Goal: Check status: Verify the current state of an ongoing process or item

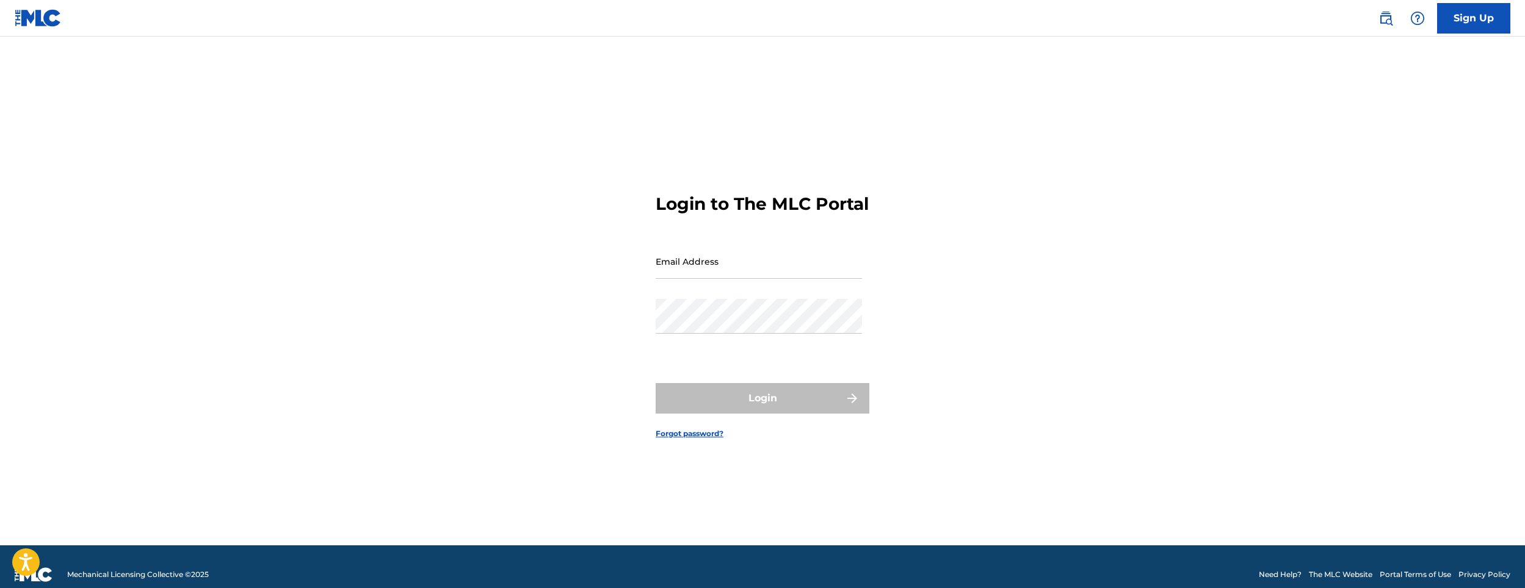
click at [681, 279] on input "Email Address" at bounding box center [759, 261] width 206 height 35
type input "[EMAIL_ADDRESS][DOMAIN_NAME]"
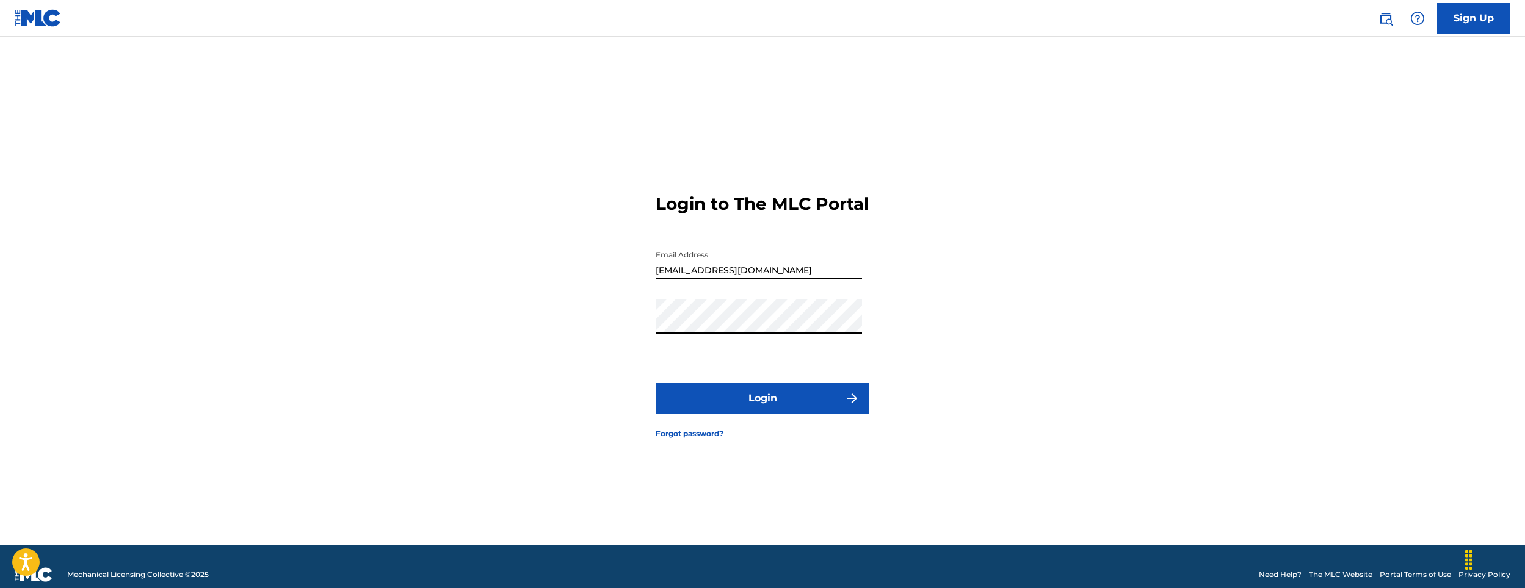
click at [656, 383] on button "Login" at bounding box center [763, 398] width 214 height 31
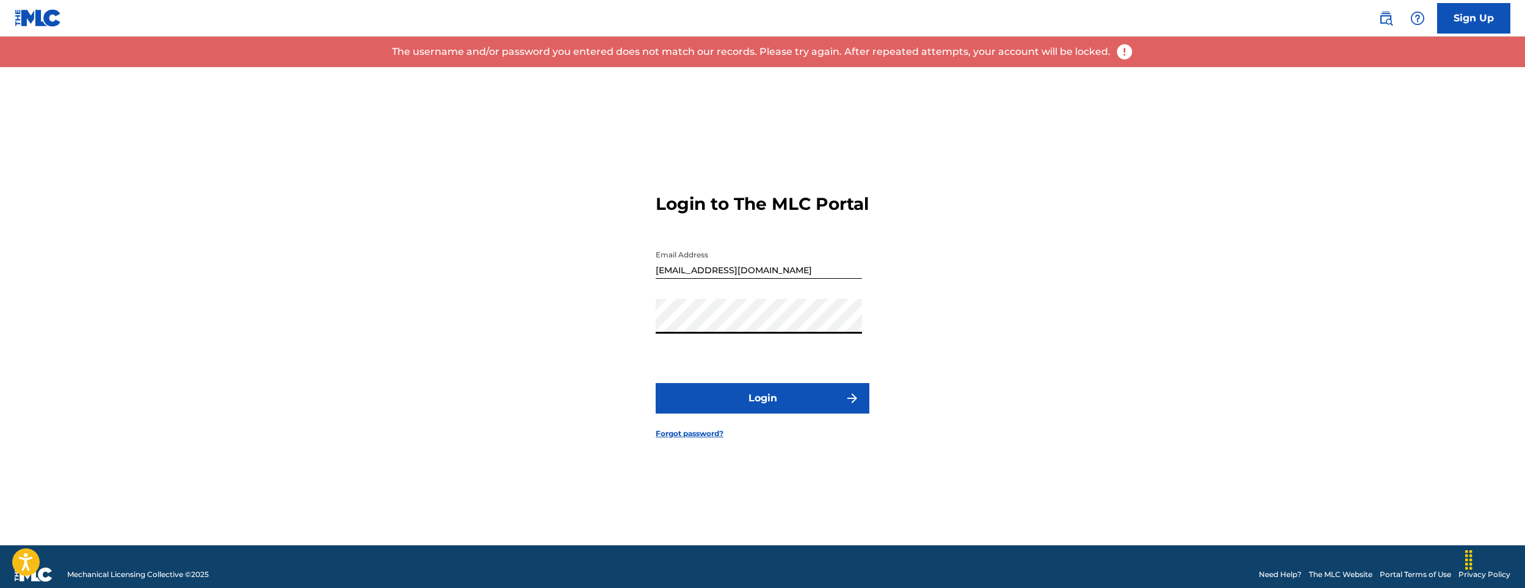
click at [397, 352] on div "Login to The MLC Portal Email Address [EMAIL_ADDRESS][DOMAIN_NAME] Password Log…" at bounding box center [762, 306] width 854 height 479
click at [656, 383] on button "Login" at bounding box center [763, 398] width 214 height 31
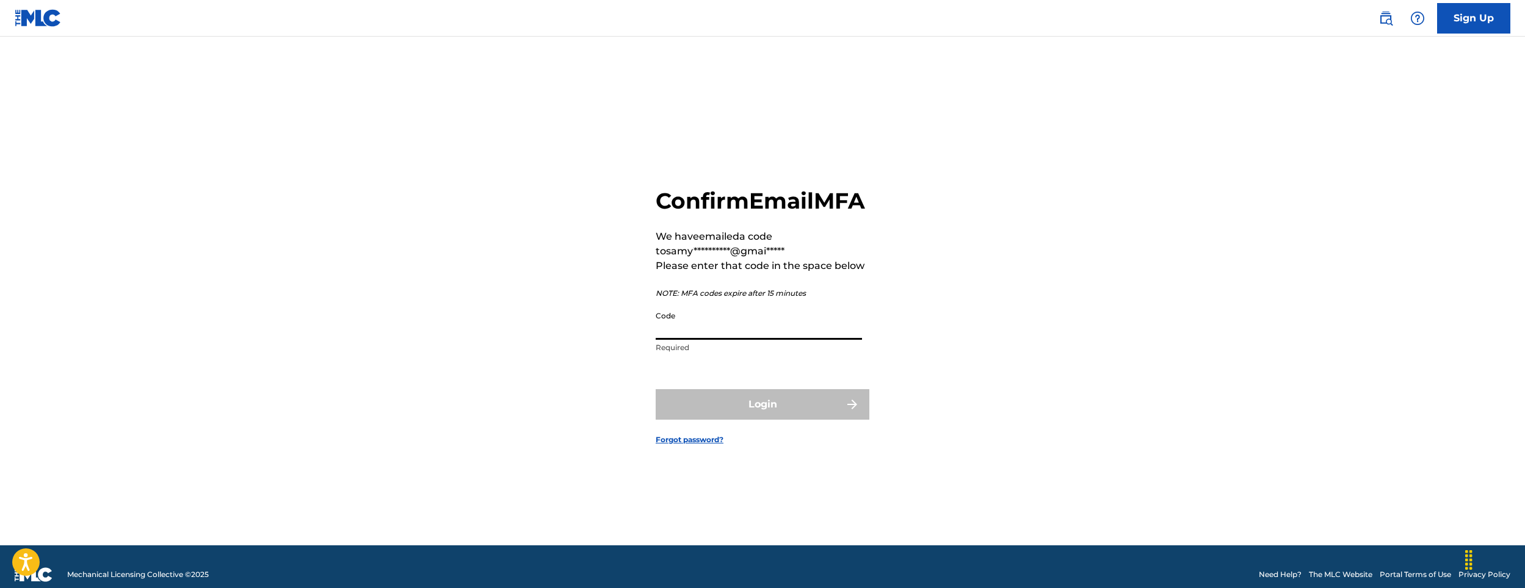
click at [662, 340] on input "Code" at bounding box center [759, 322] width 206 height 35
type input "100098"
click at [656, 389] on button "Login" at bounding box center [763, 404] width 214 height 31
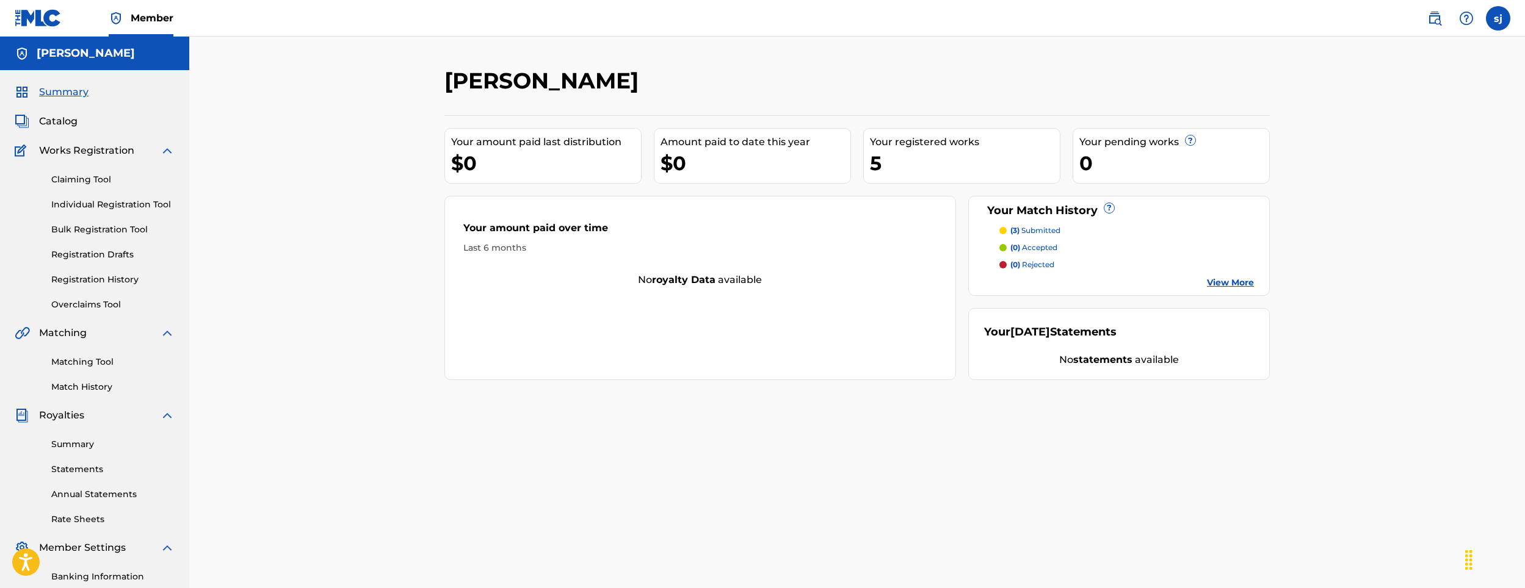
click at [1031, 226] on p "(3) submitted" at bounding box center [1035, 230] width 50 height 11
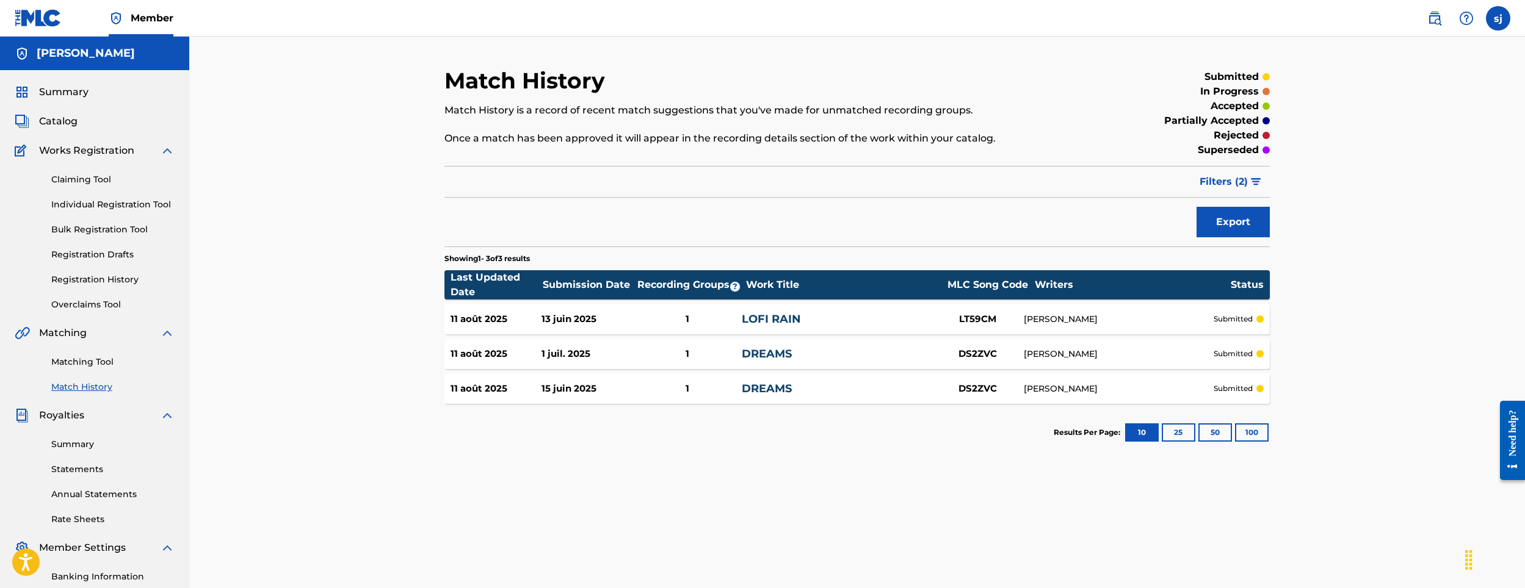
click at [72, 101] on div "Summary Catalog Works Registration Claiming Tool Individual Registration Tool B…" at bounding box center [94, 384] width 189 height 628
click at [71, 92] on span "Summary" at bounding box center [63, 92] width 49 height 15
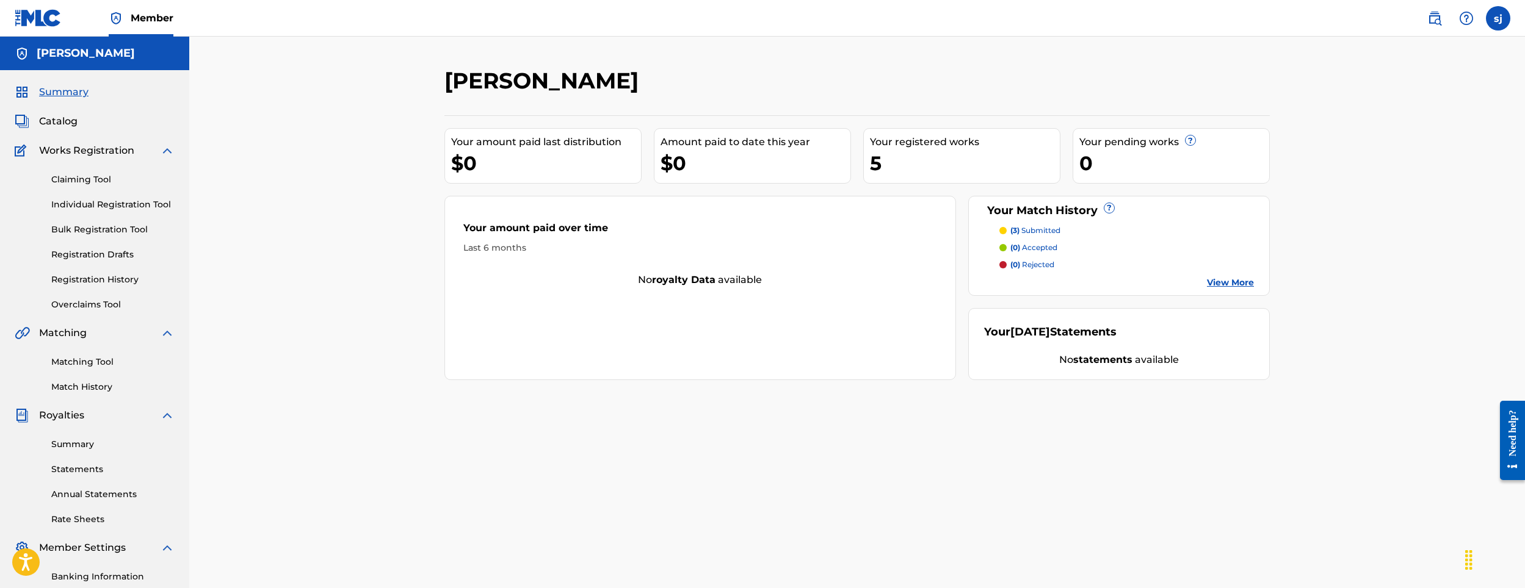
click at [59, 182] on link "Claiming Tool" at bounding box center [112, 179] width 123 height 13
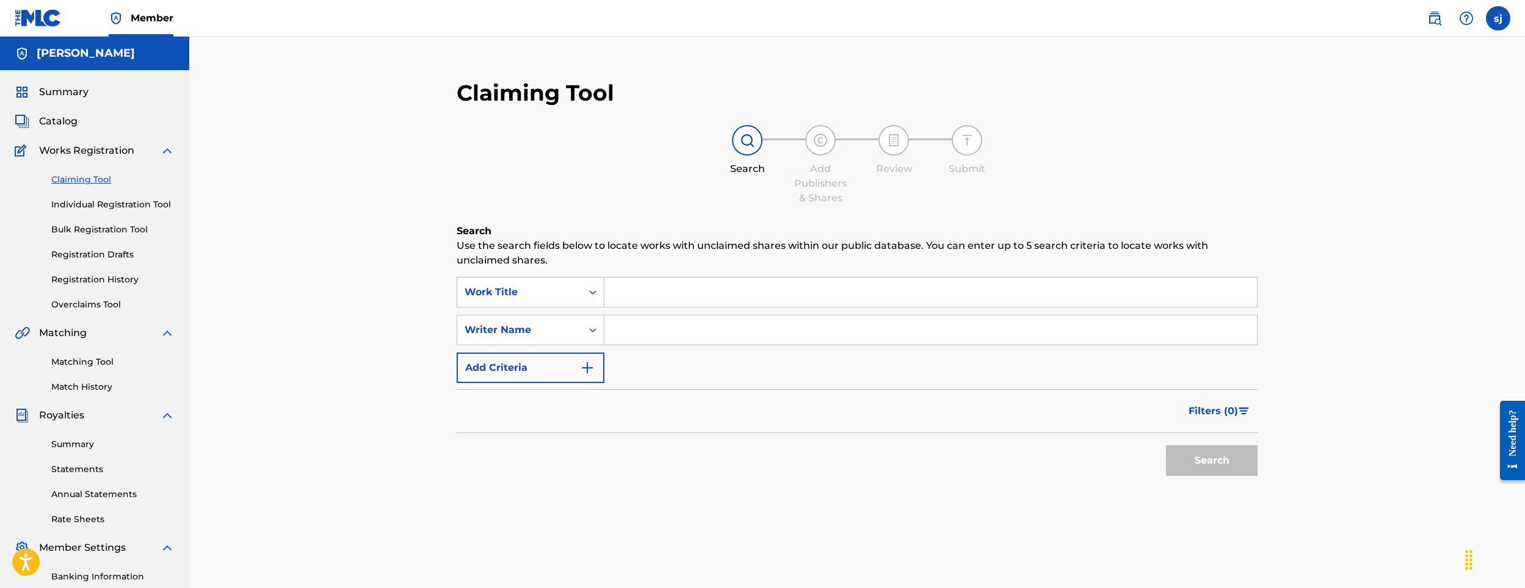
click at [79, 202] on link "Individual Registration Tool" at bounding box center [112, 204] width 123 height 13
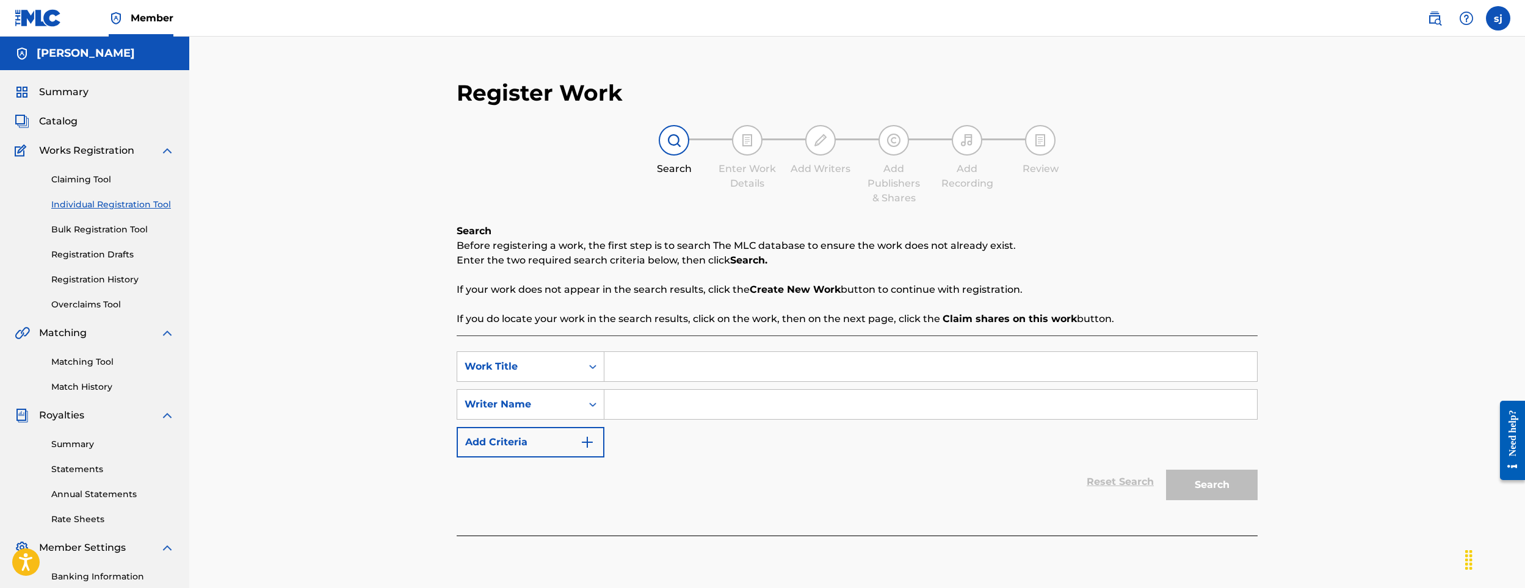
click at [91, 220] on div "Claiming Tool Individual Registration Tool Bulk Registration Tool Registration …" at bounding box center [95, 234] width 160 height 153
click at [91, 228] on link "Bulk Registration Tool" at bounding box center [112, 229] width 123 height 13
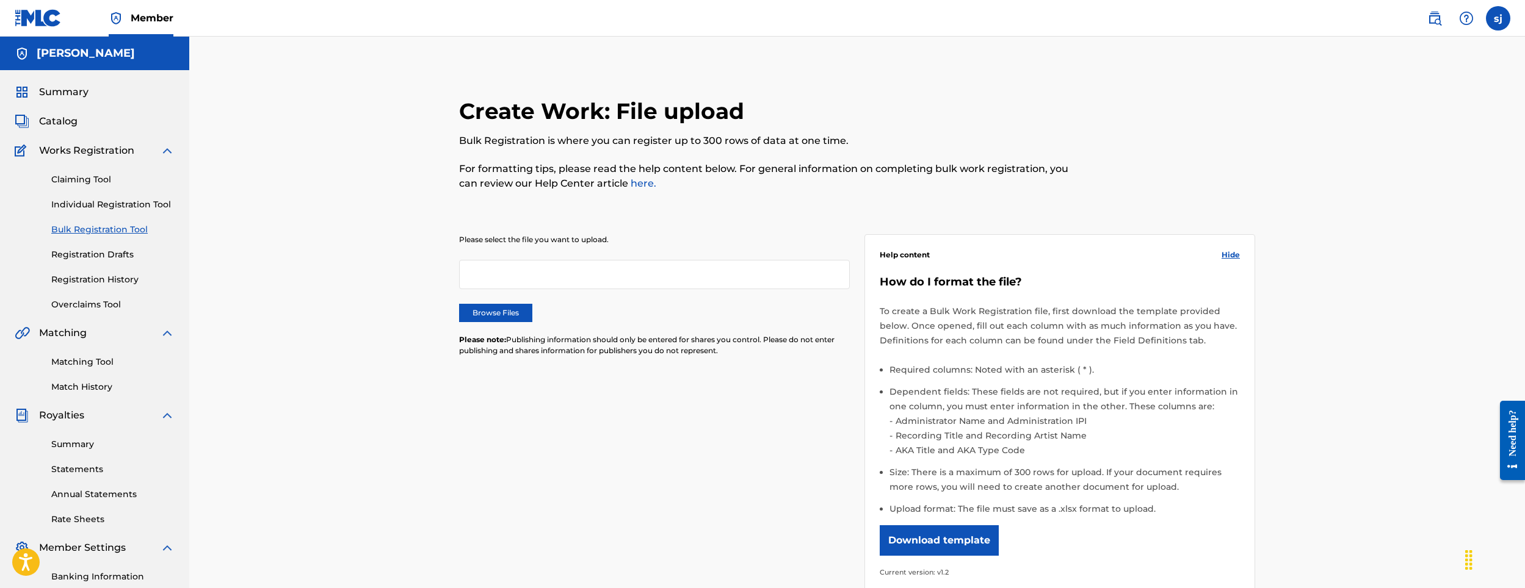
click at [67, 381] on link "Match History" at bounding box center [112, 387] width 123 height 13
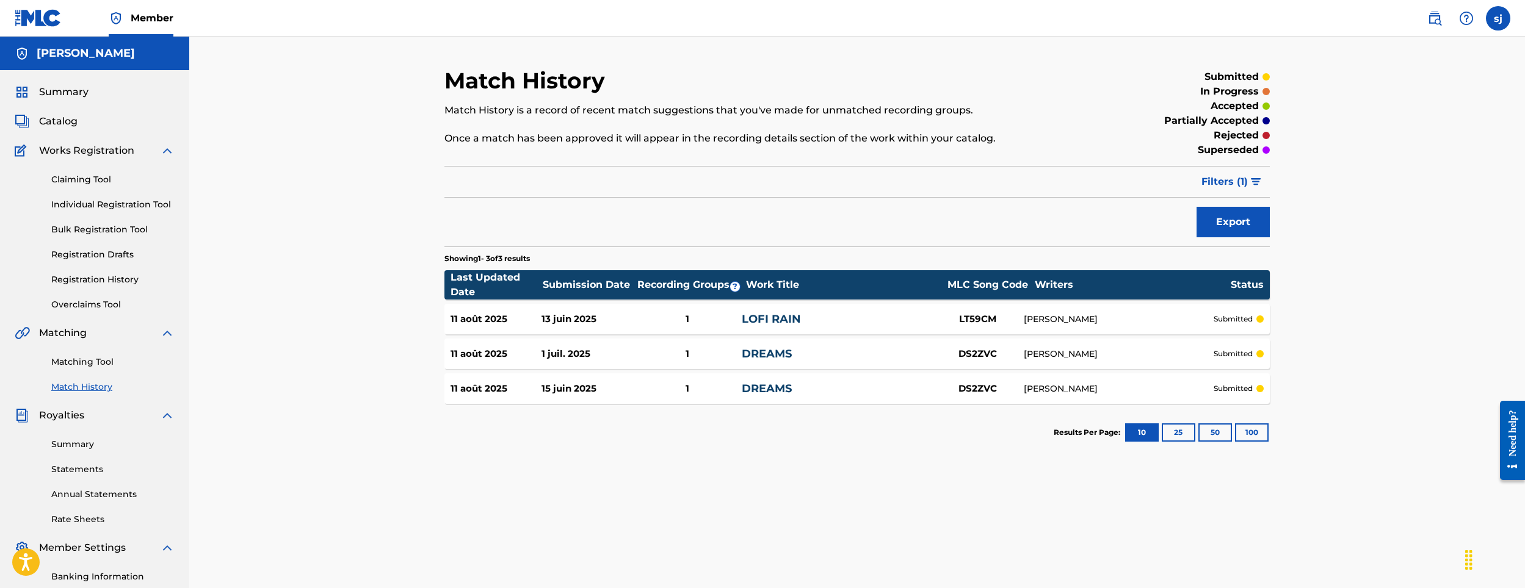
click at [557, 388] on div "15 juin 2025" at bounding box center [586, 389] width 91 height 14
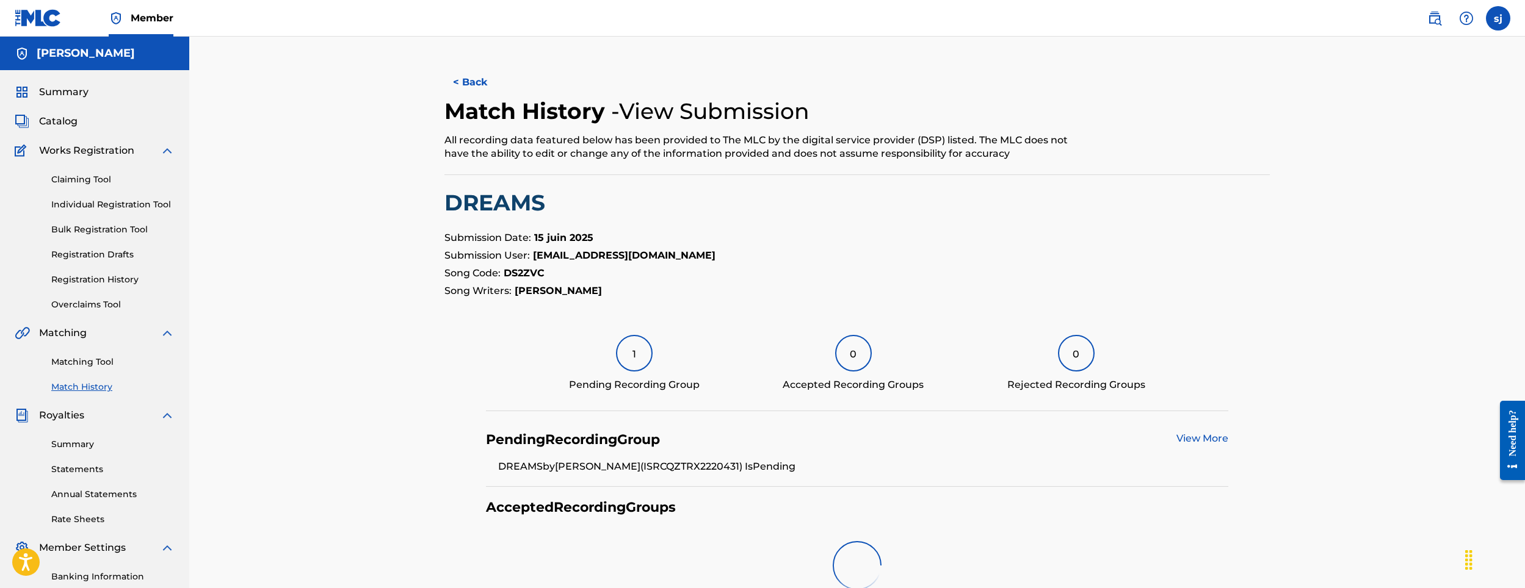
click at [629, 367] on div "1" at bounding box center [634, 353] width 37 height 37
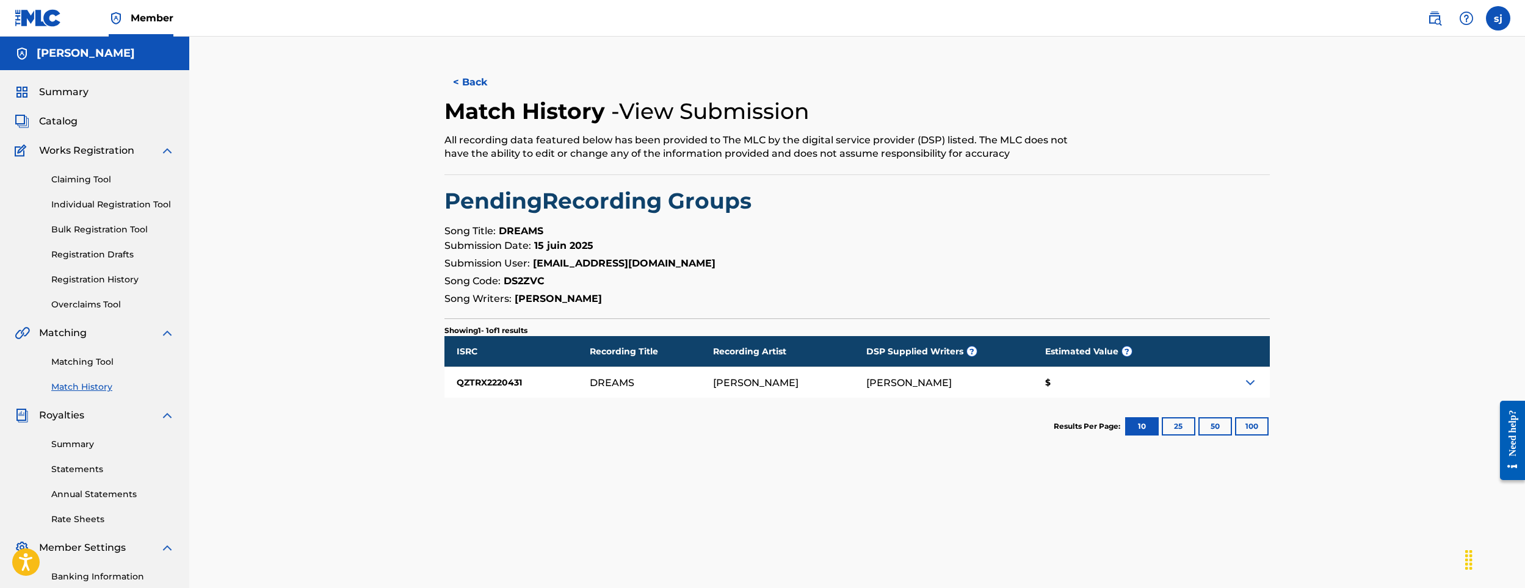
click at [1033, 389] on div "$" at bounding box center [1110, 382] width 155 height 31
click at [1244, 385] on img at bounding box center [1250, 382] width 15 height 15
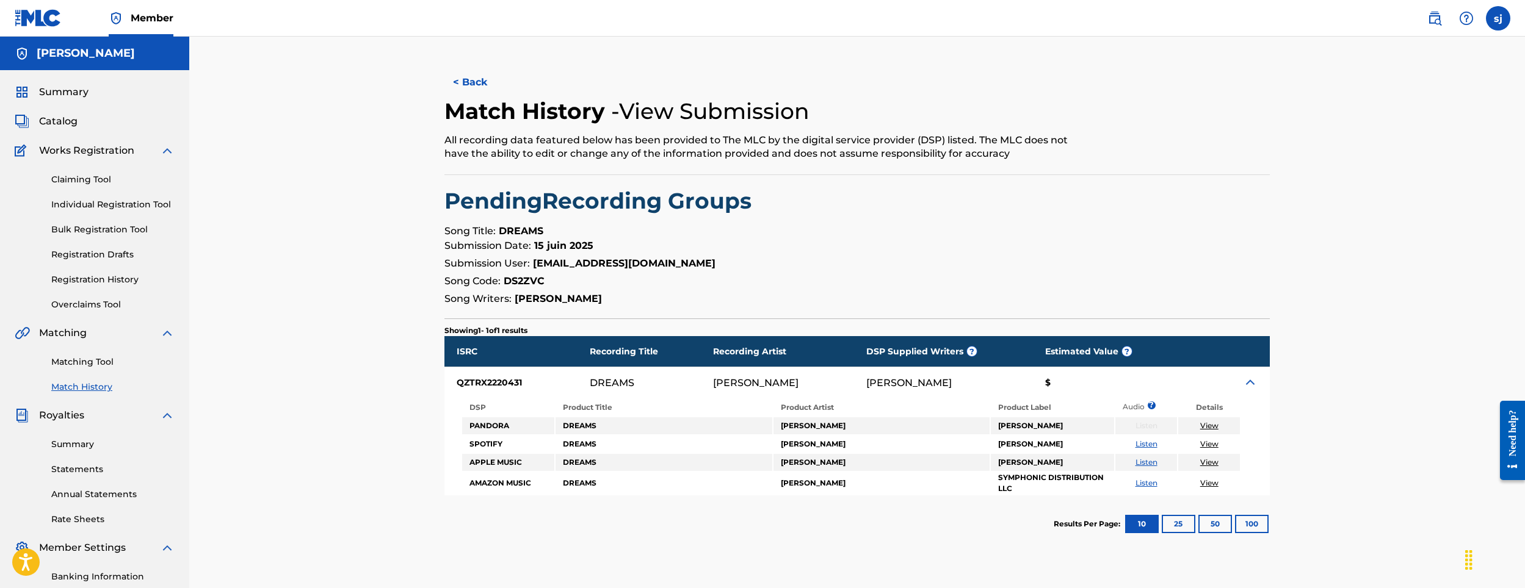
click at [1208, 447] on link "View" at bounding box center [1209, 443] width 18 height 9
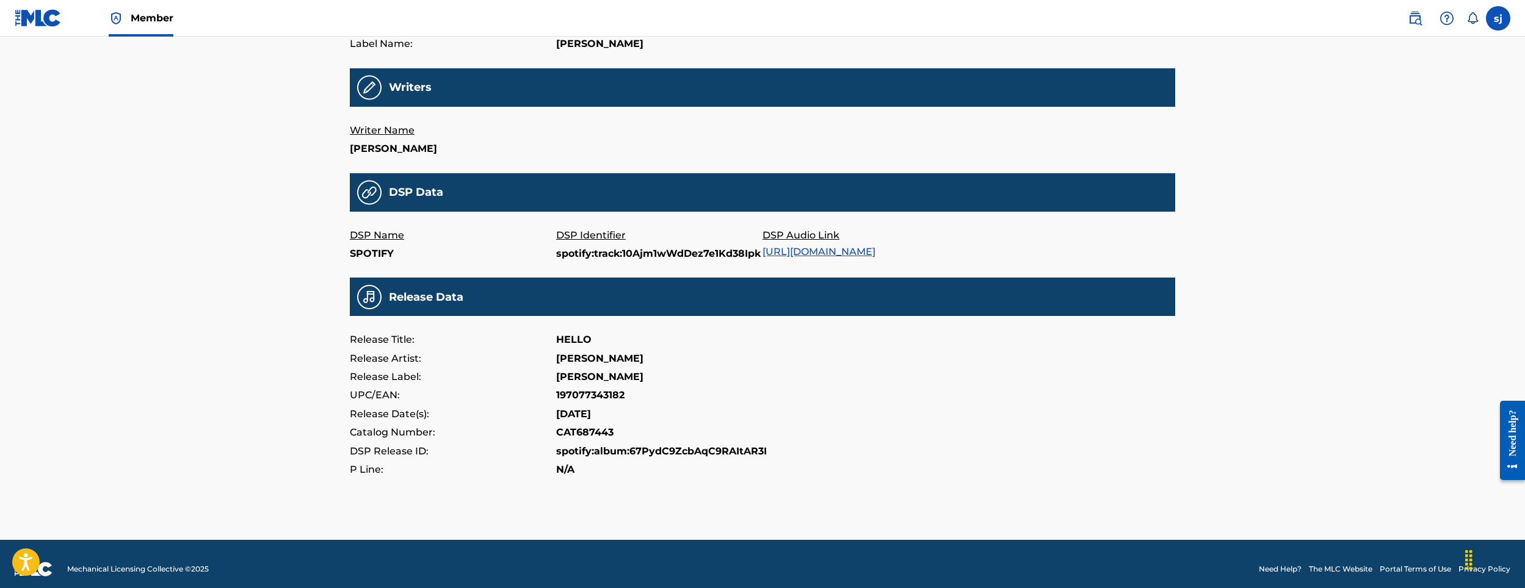
scroll to position [272, 0]
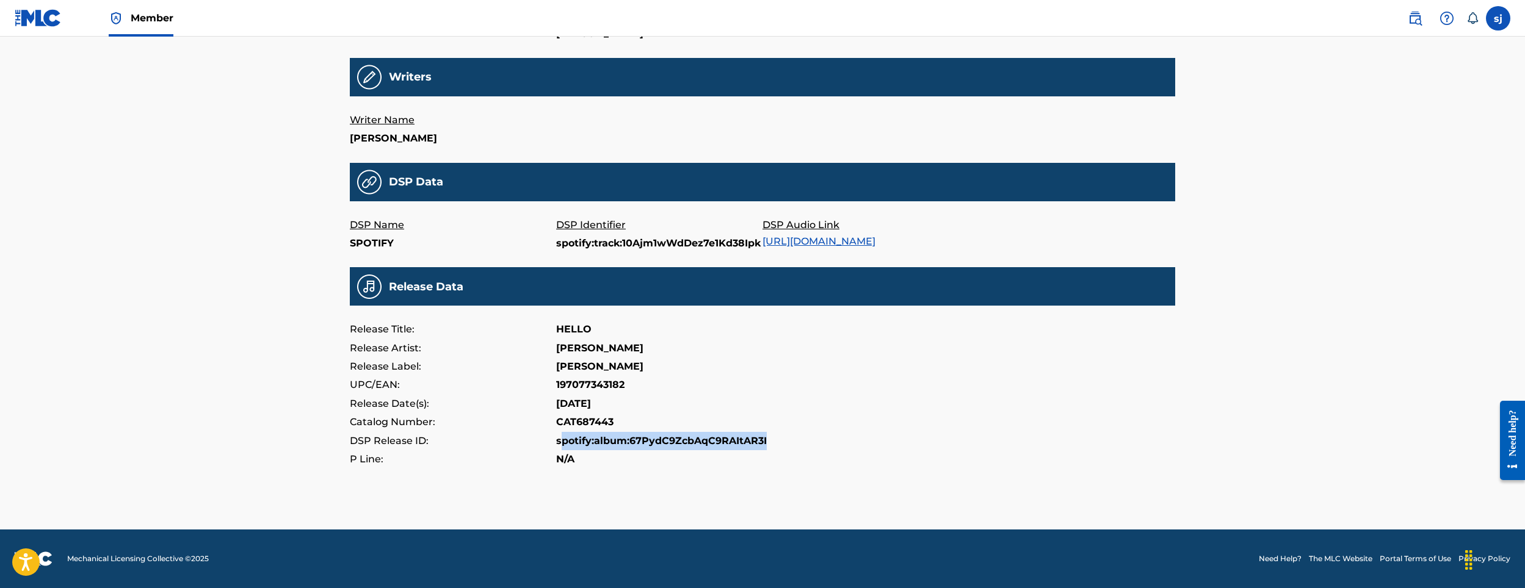
drag, startPoint x: 559, startPoint y: 444, endPoint x: 809, endPoint y: 433, distance: 249.9
click at [809, 433] on div "DSP Release ID: spotify:album:67PydC9ZcbAqC9RAItAR3I" at bounding box center [762, 441] width 825 height 18
click at [677, 438] on p "spotify:album:67PydC9ZcbAqC9RAItAR3I" at bounding box center [661, 441] width 211 height 18
